Goal: Information Seeking & Learning: Learn about a topic

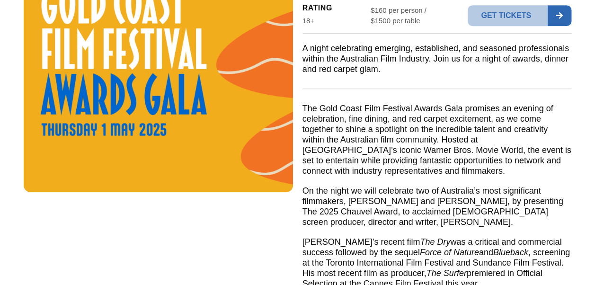
scroll to position [331, 0]
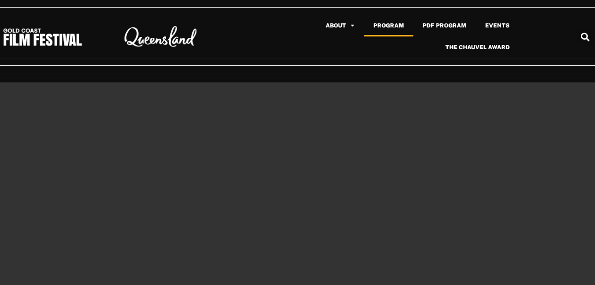
click at [380, 27] on link "Program" at bounding box center [388, 26] width 49 height 22
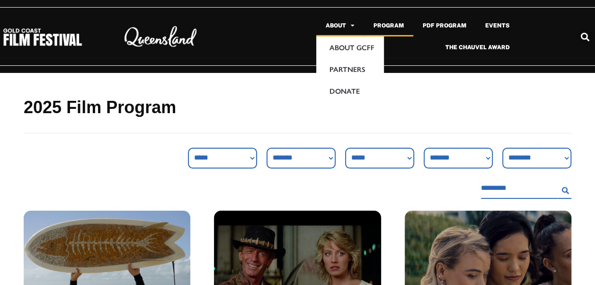
click at [339, 25] on link "About" at bounding box center [340, 26] width 48 height 22
click at [353, 27] on span "Menu" at bounding box center [350, 25] width 9 height 15
click at [350, 26] on span "Menu" at bounding box center [350, 25] width 9 height 15
click at [337, 28] on link "About" at bounding box center [340, 26] width 48 height 22
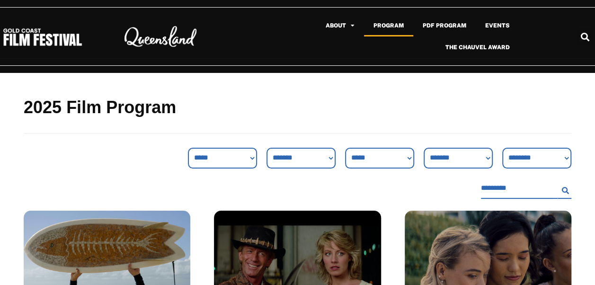
click at [331, 49] on ul "About About GCFF Partners Donate Program PDF Program Events The Chauvel Award" at bounding box center [391, 37] width 256 height 44
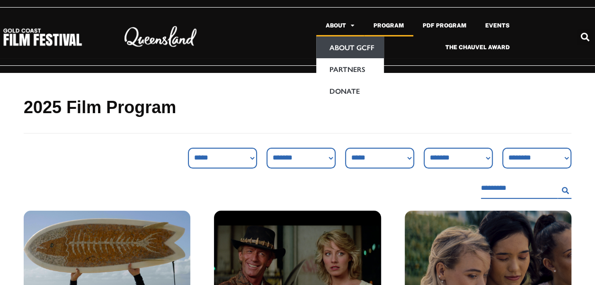
click at [333, 47] on link "About GCFF" at bounding box center [350, 47] width 68 height 22
